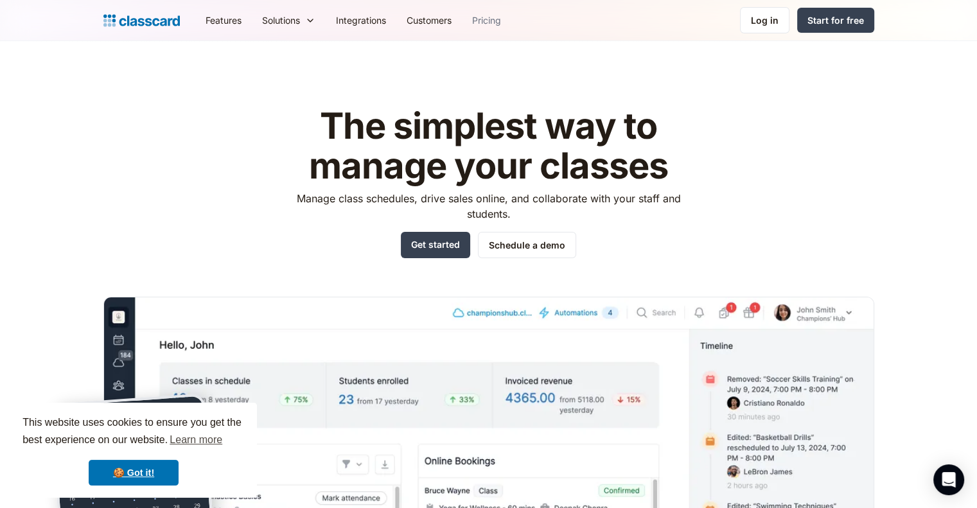
click at [497, 17] on link "Pricing" at bounding box center [486, 20] width 49 height 29
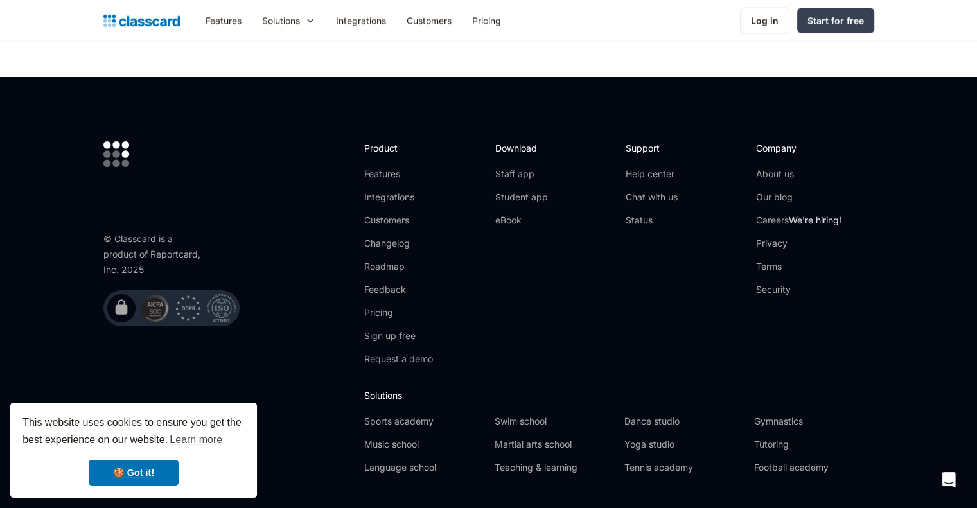
scroll to position [2468, 0]
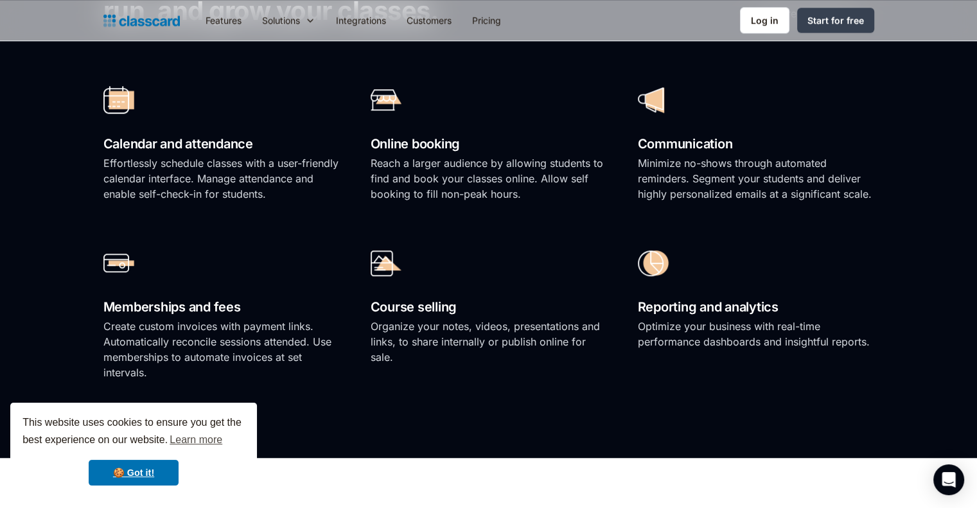
scroll to position [934, 0]
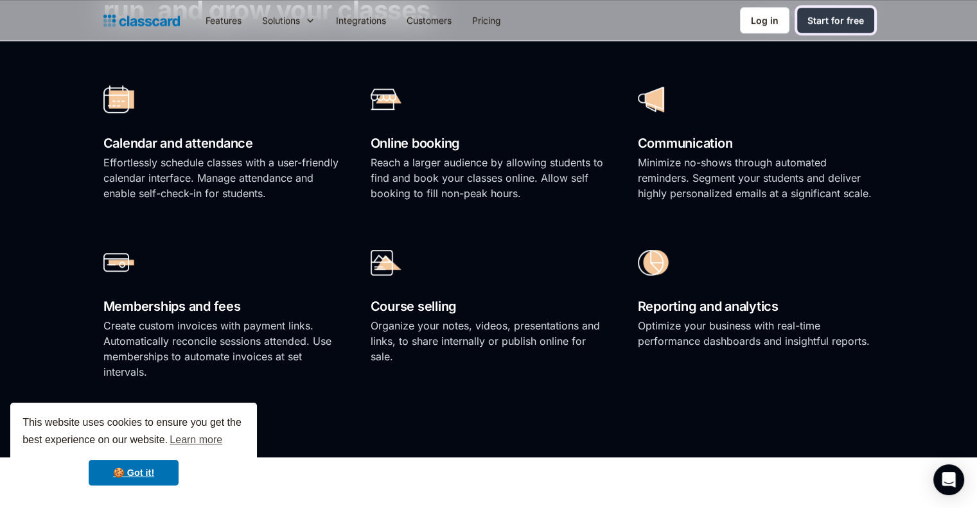
click at [828, 20] on div "Start for free" at bounding box center [836, 19] width 57 height 13
